Goal: Transaction & Acquisition: Download file/media

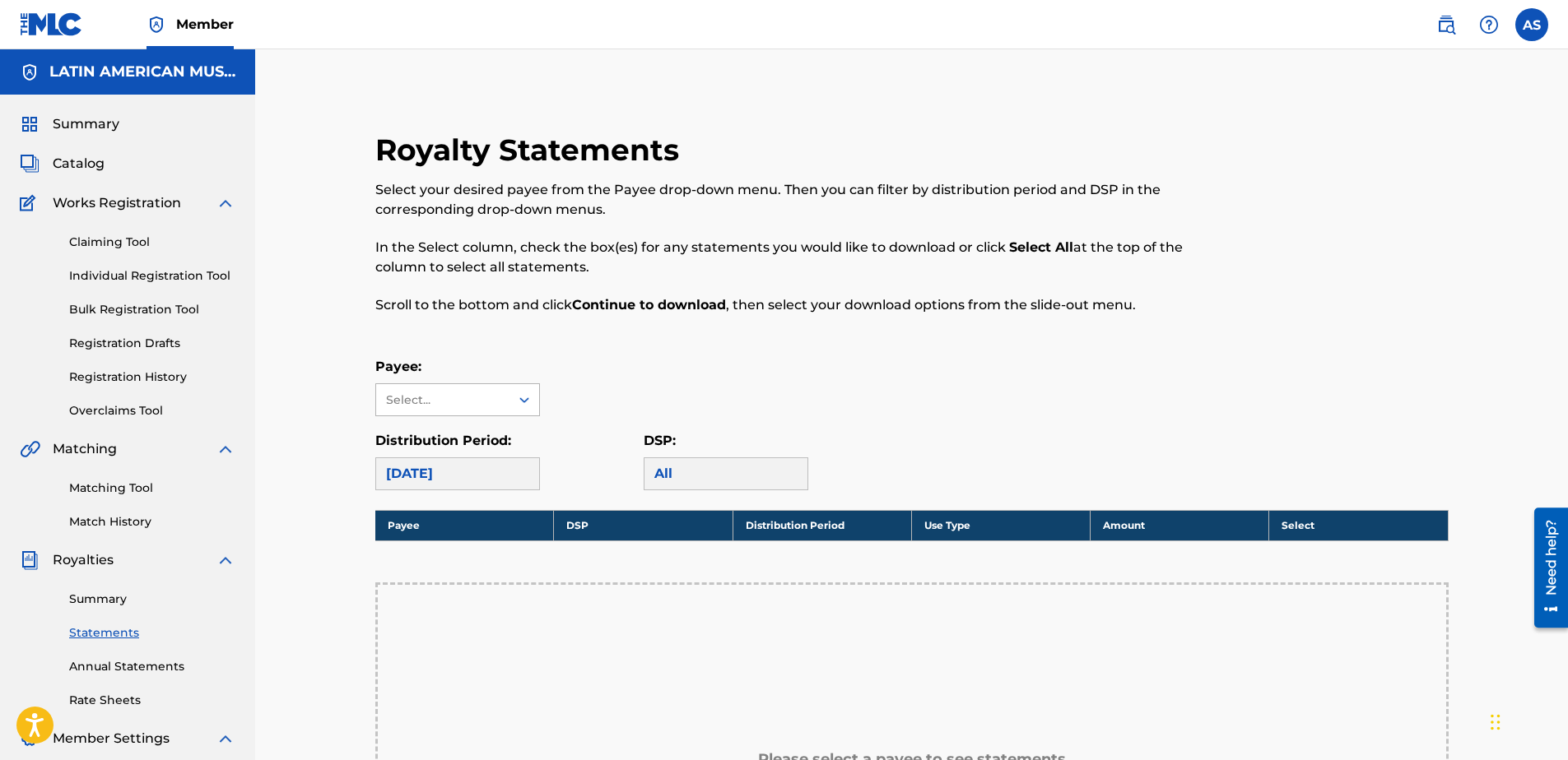
click at [491, 400] on div "Select..." at bounding box center [442, 400] width 112 height 17
click at [448, 439] on div "LATIN AMERICAN MUSIC CO., INC." at bounding box center [458, 447] width 163 height 61
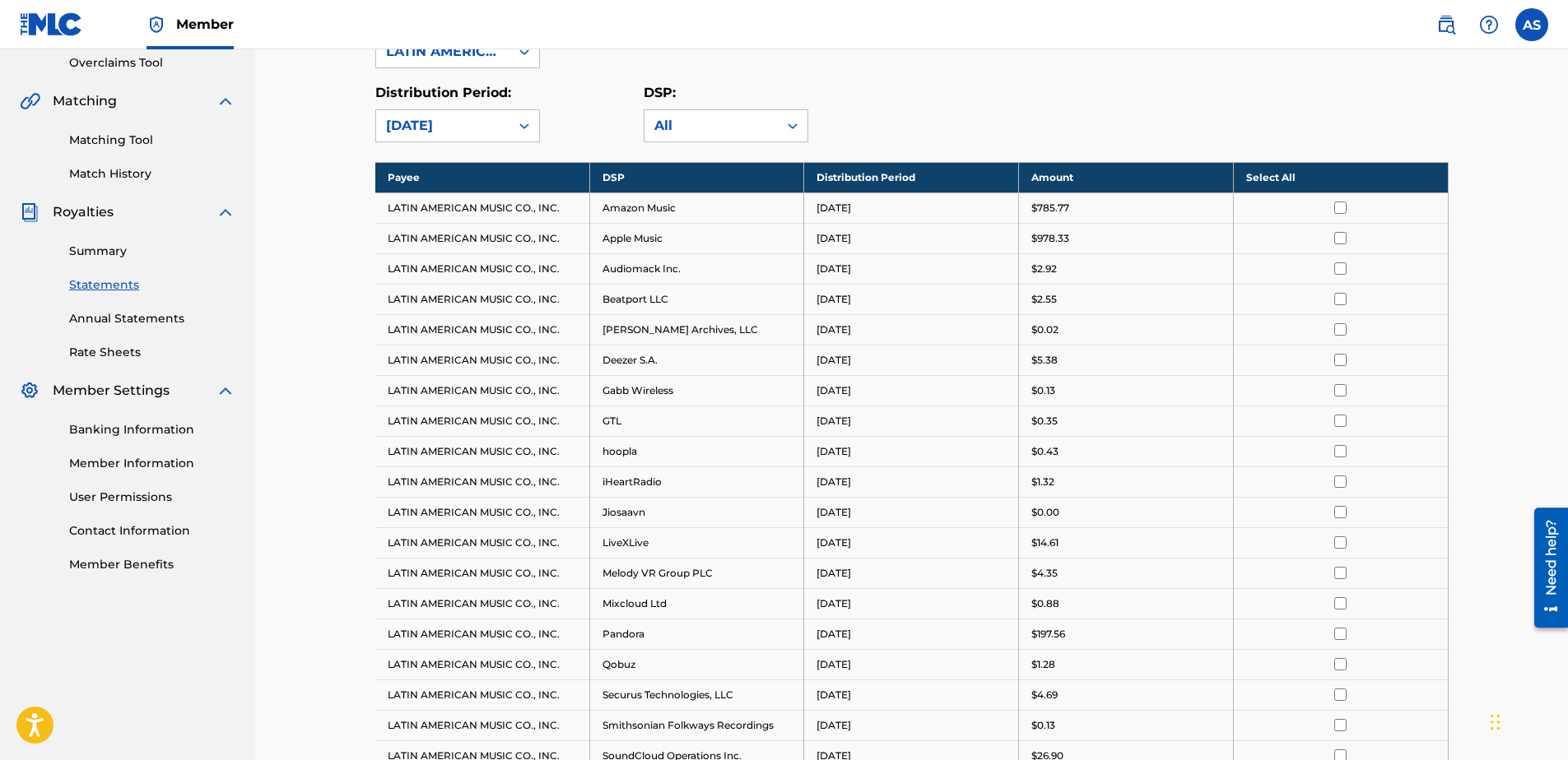
scroll to position [329, 0]
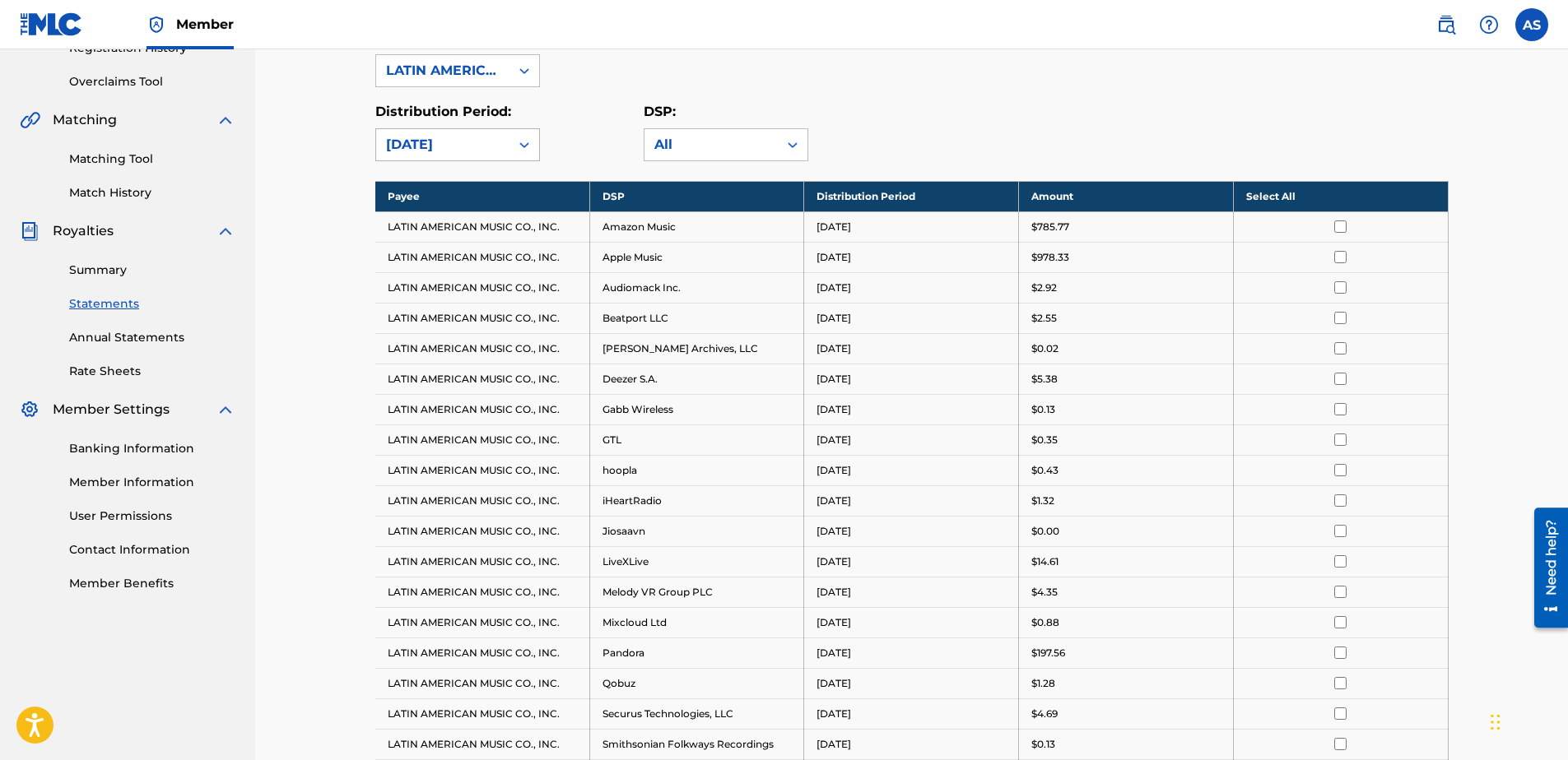
click at [483, 143] on div "[DATE]" at bounding box center [442, 144] width 113 height 20
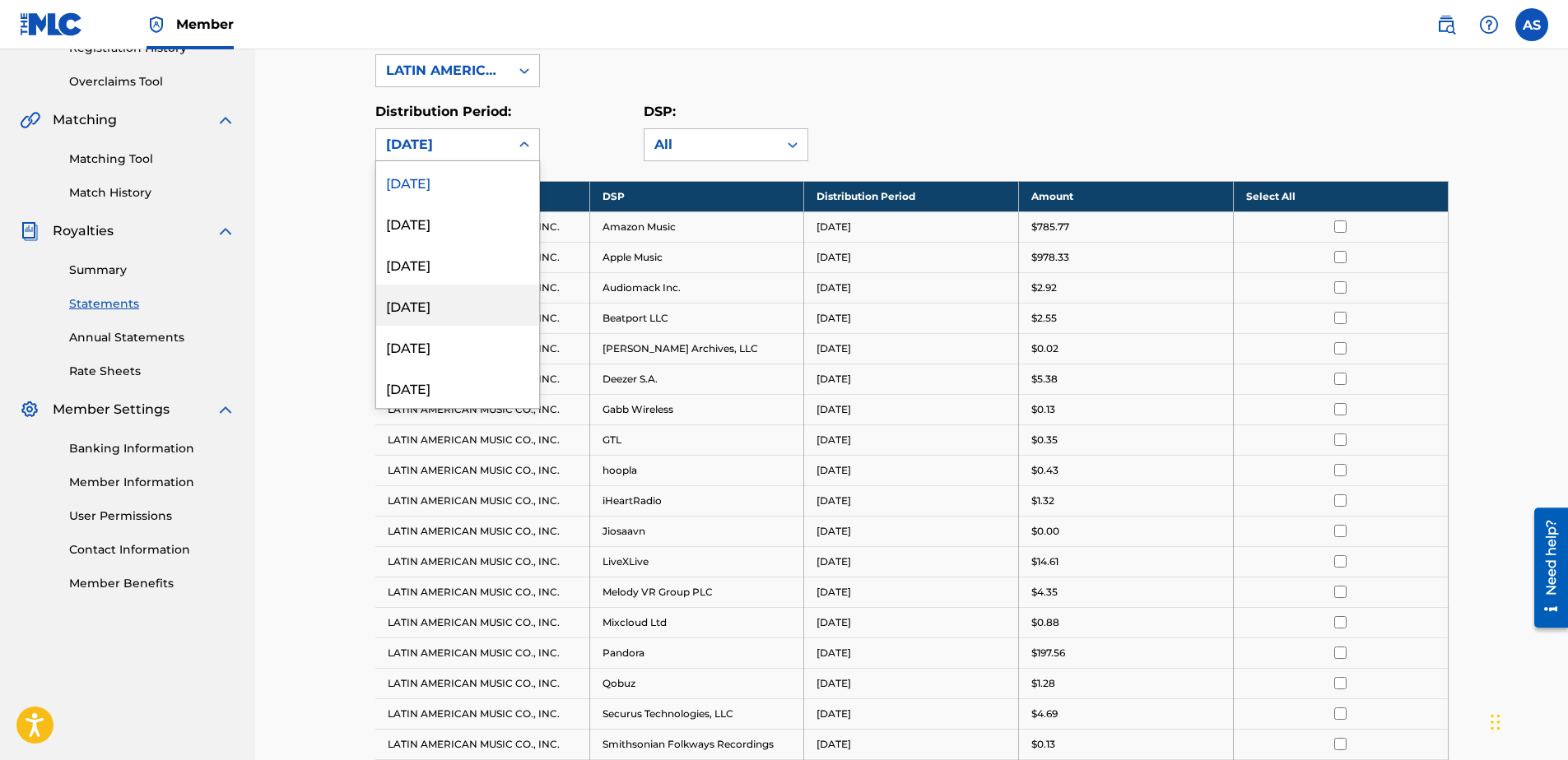
click at [438, 305] on div "[DATE]" at bounding box center [458, 305] width 163 height 41
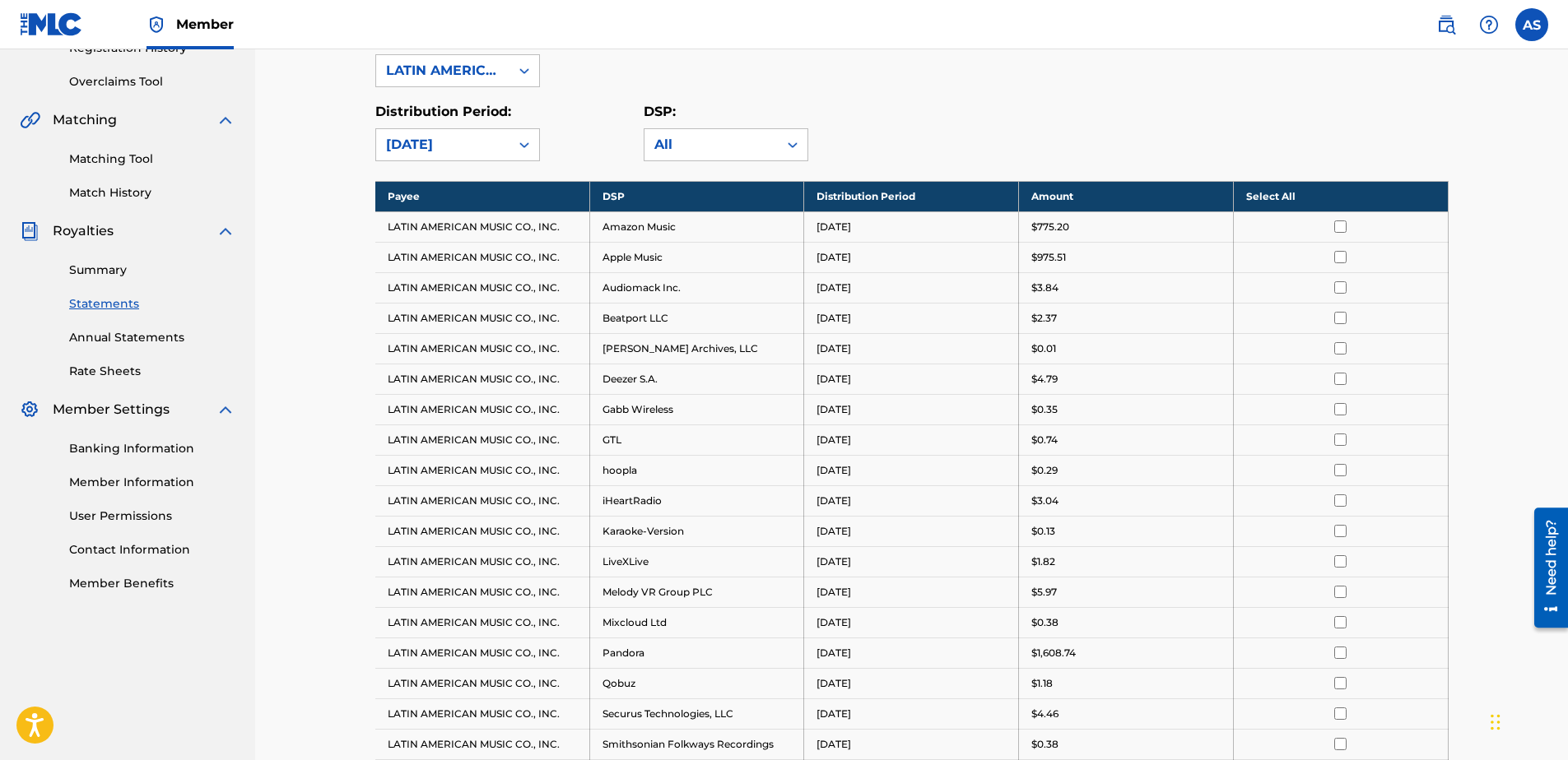
click at [1338, 652] on input "checkbox" at bounding box center [1340, 653] width 12 height 12
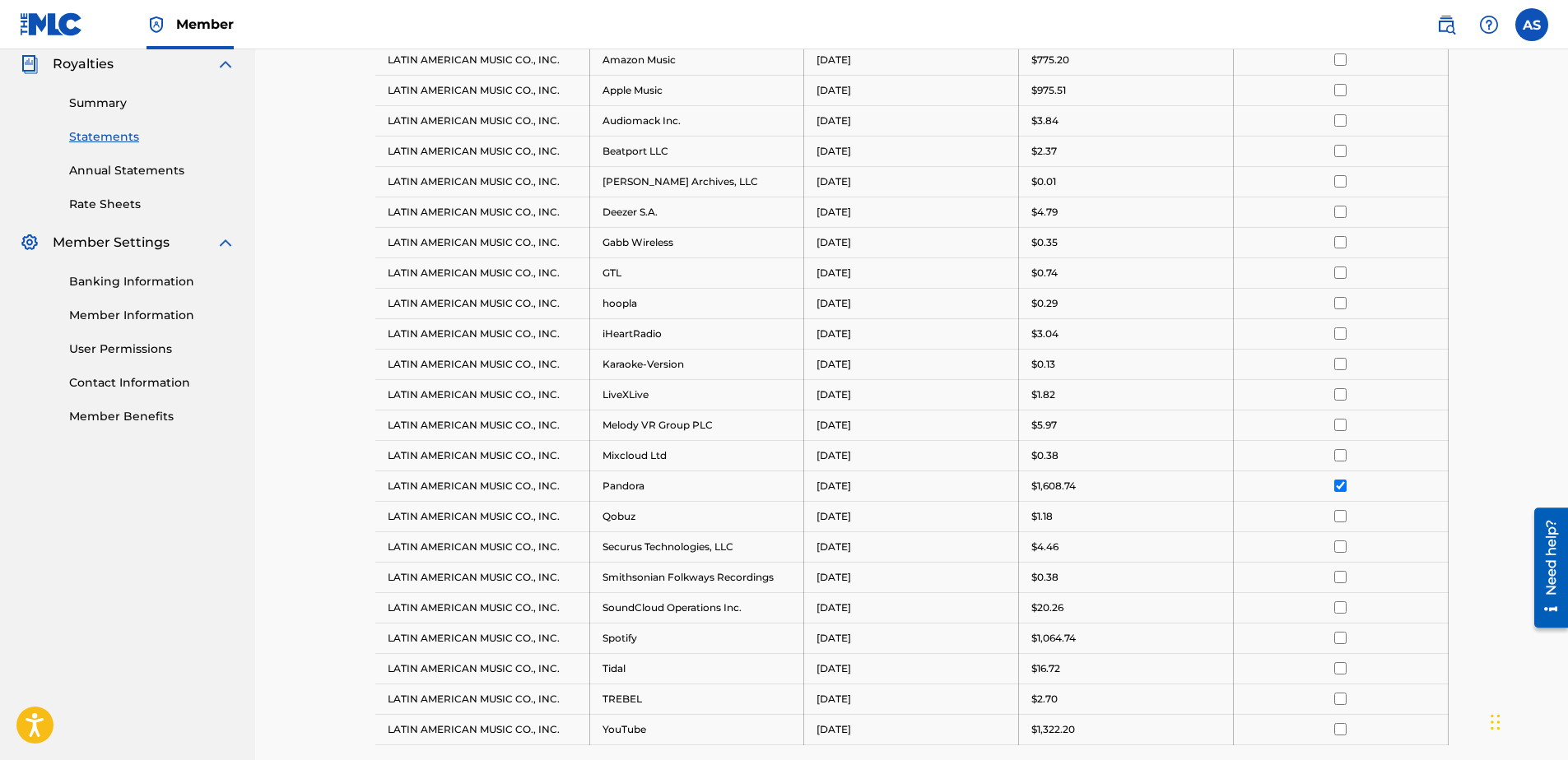
scroll to position [733, 0]
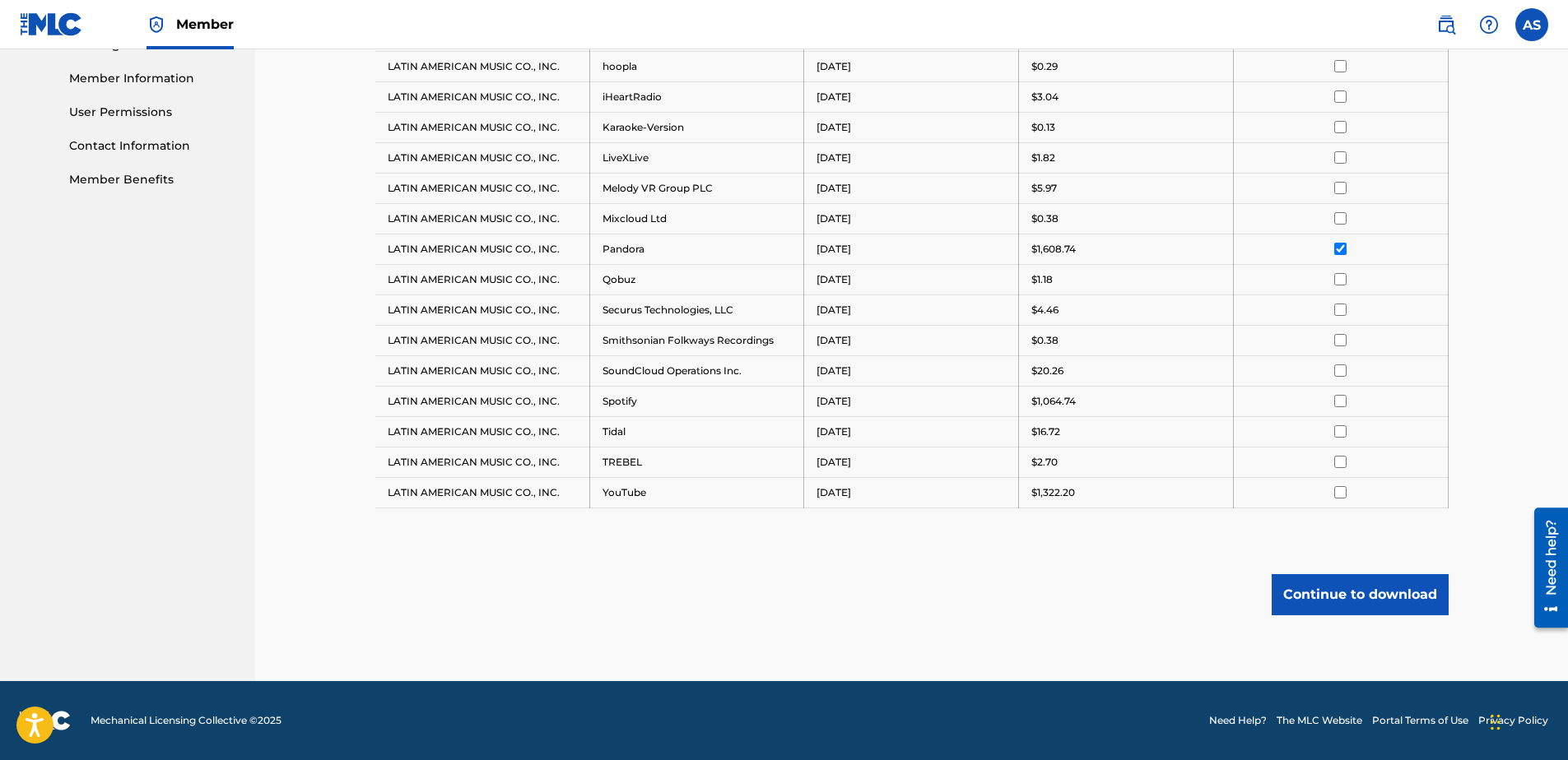
click at [1338, 610] on button "Continue to download" at bounding box center [1360, 595] width 177 height 41
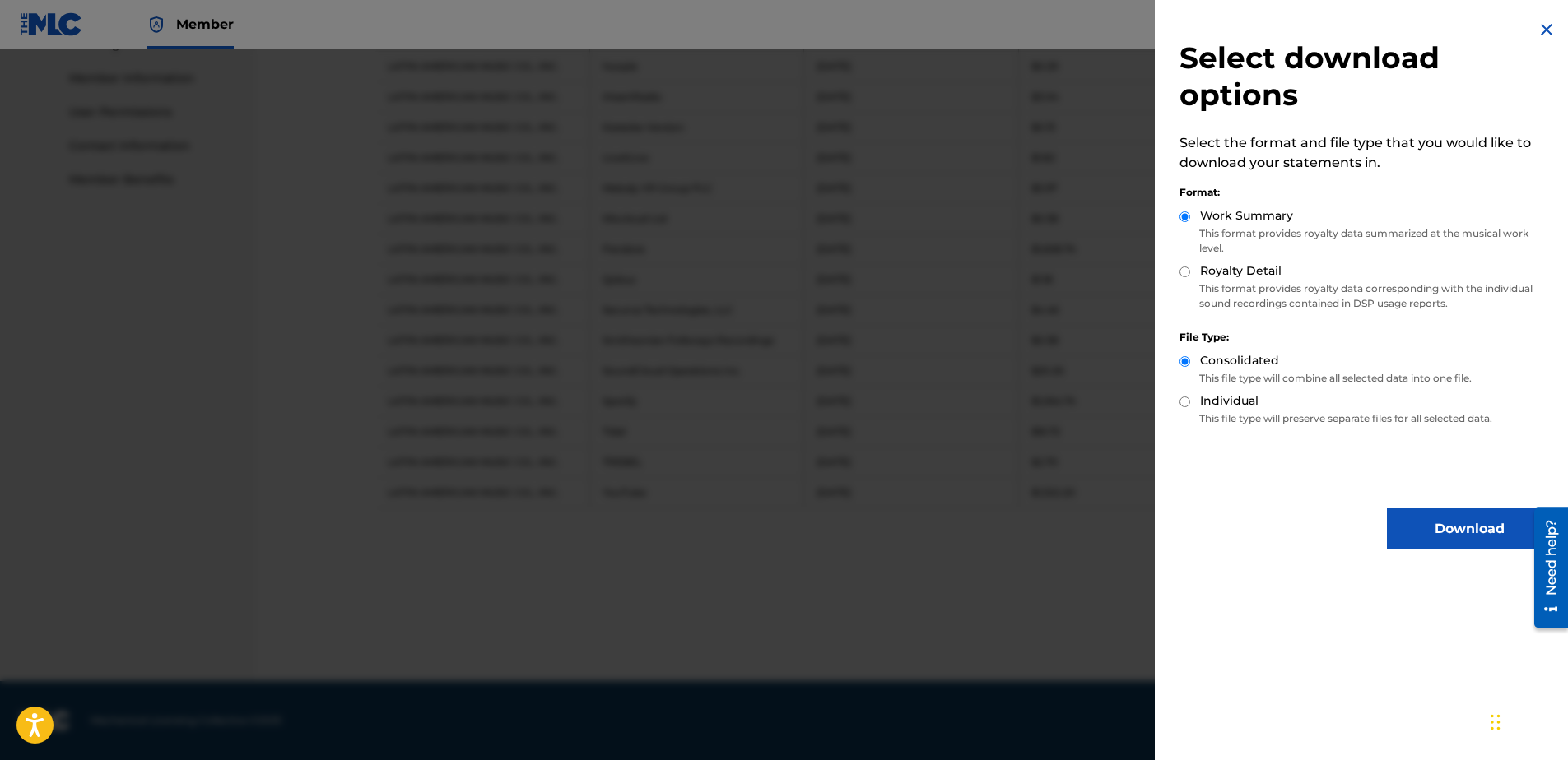
click at [1185, 273] on input "Royalty Detail" at bounding box center [1185, 271] width 10 height 10
radio input "true"
click at [1406, 527] on button "Download" at bounding box center [1469, 529] width 165 height 41
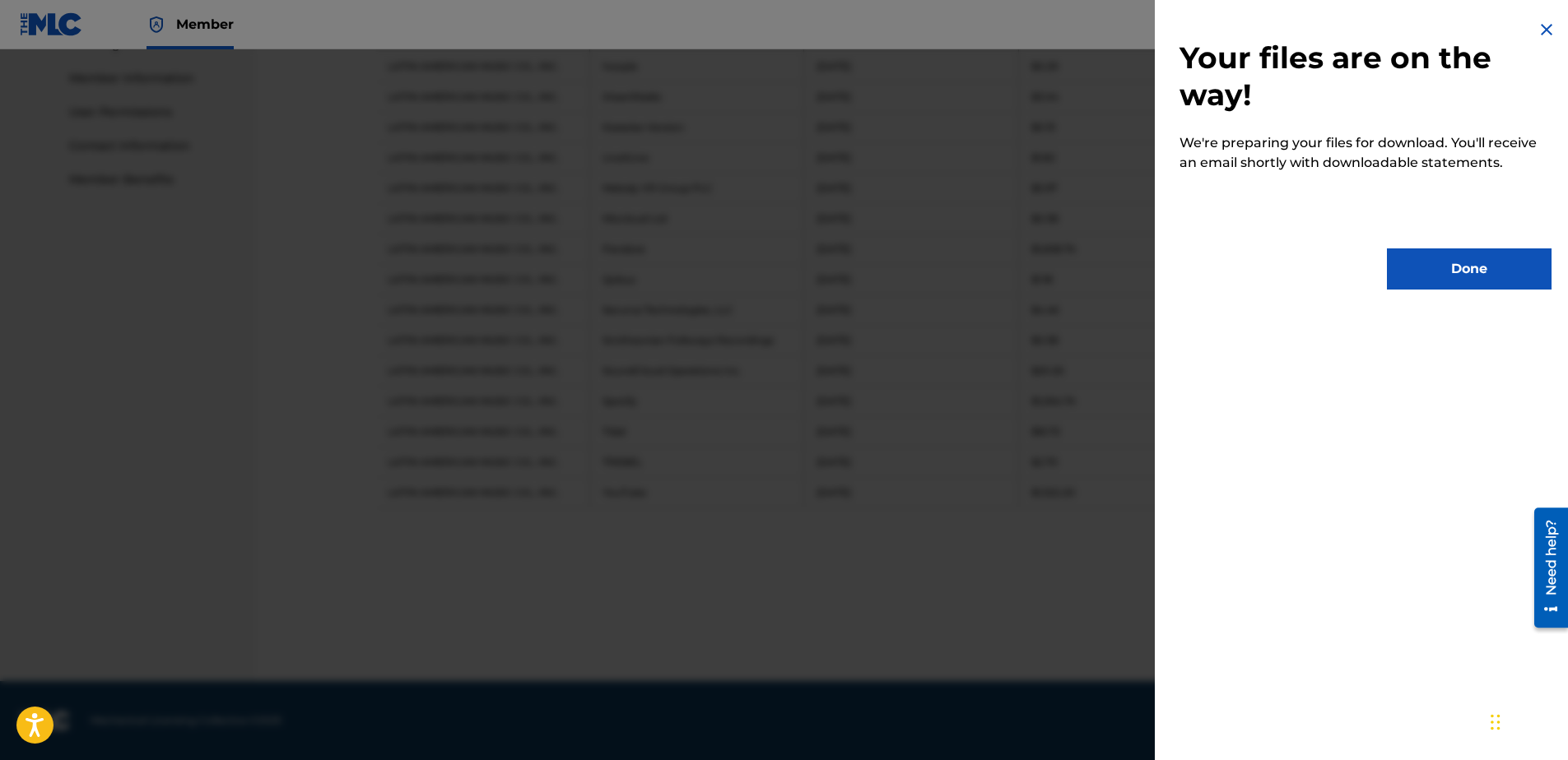
click at [1451, 259] on button "Done" at bounding box center [1469, 269] width 165 height 41
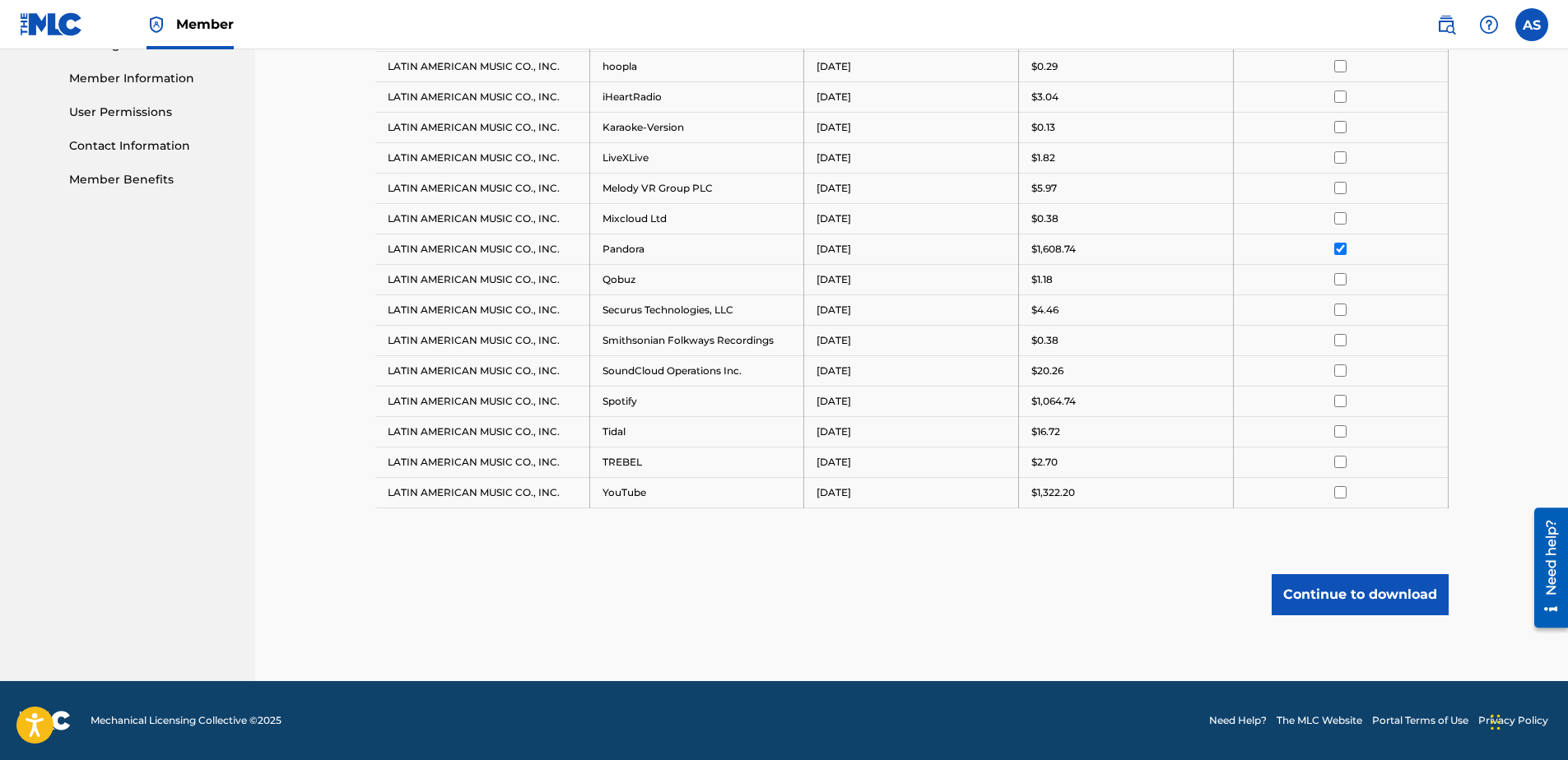
click at [359, 538] on div "Royalty Statements Select your desired payee from the Payee drop-down menu. The…" at bounding box center [912, 40] width 1113 height 1282
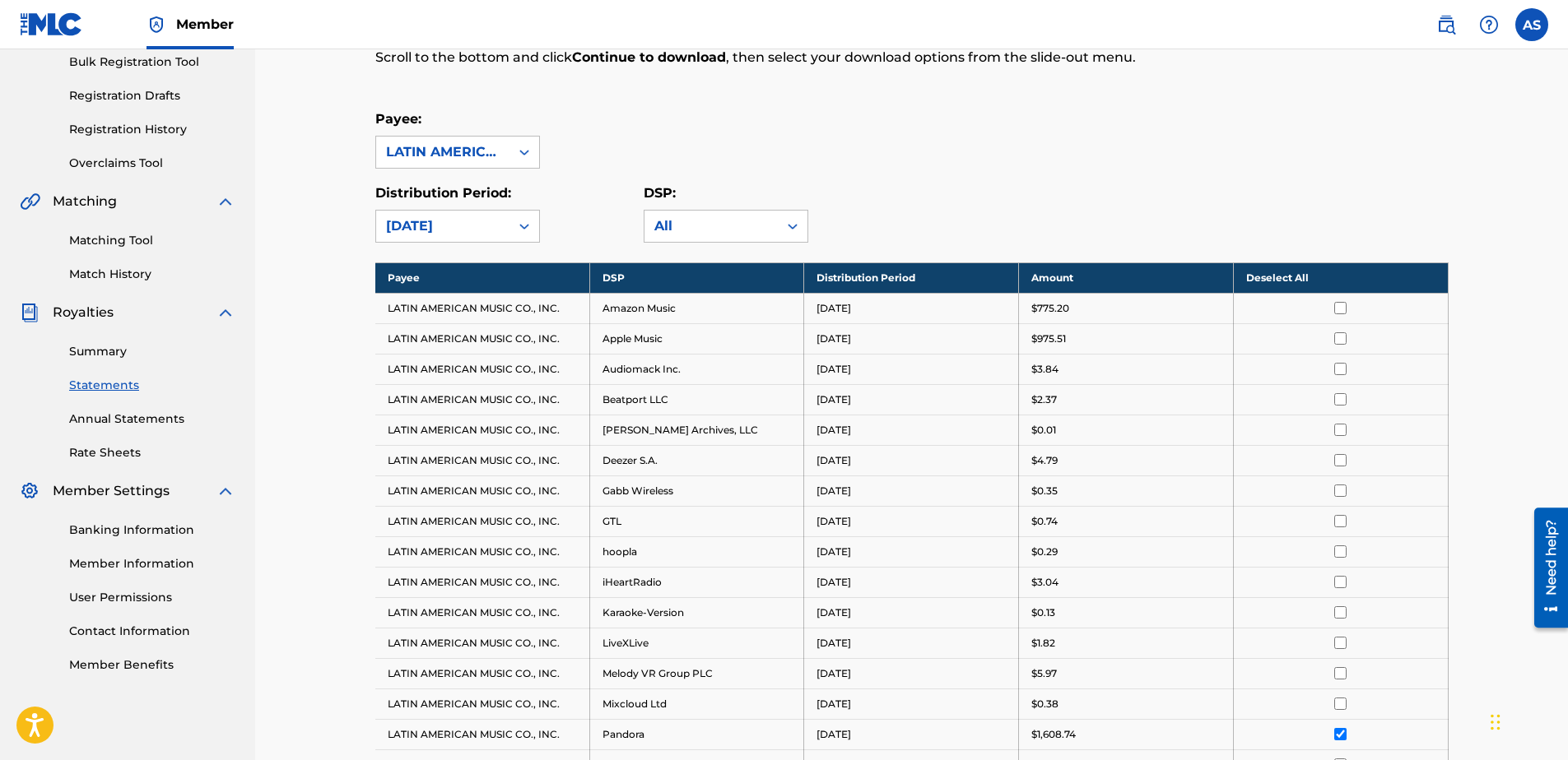
scroll to position [240, 0]
